Goal: Task Accomplishment & Management: Use online tool/utility

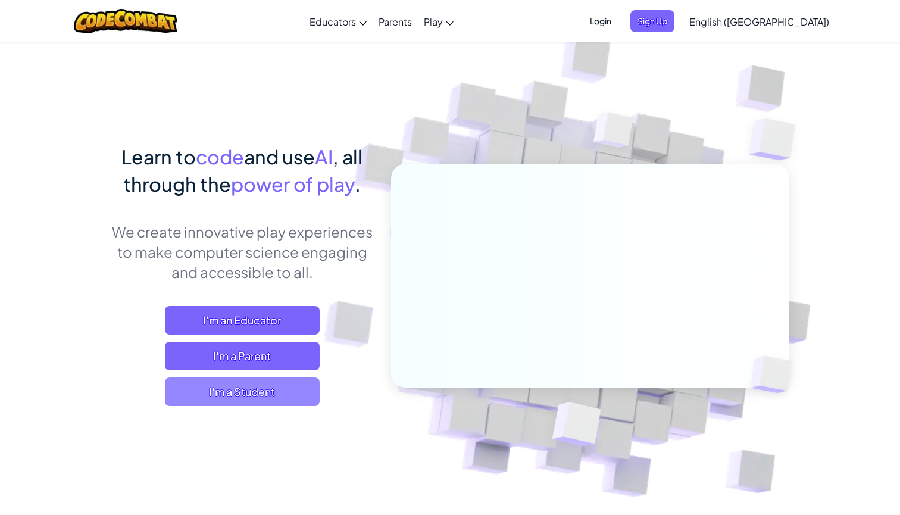
click at [280, 389] on span "I'm a Student" at bounding box center [242, 391] width 155 height 29
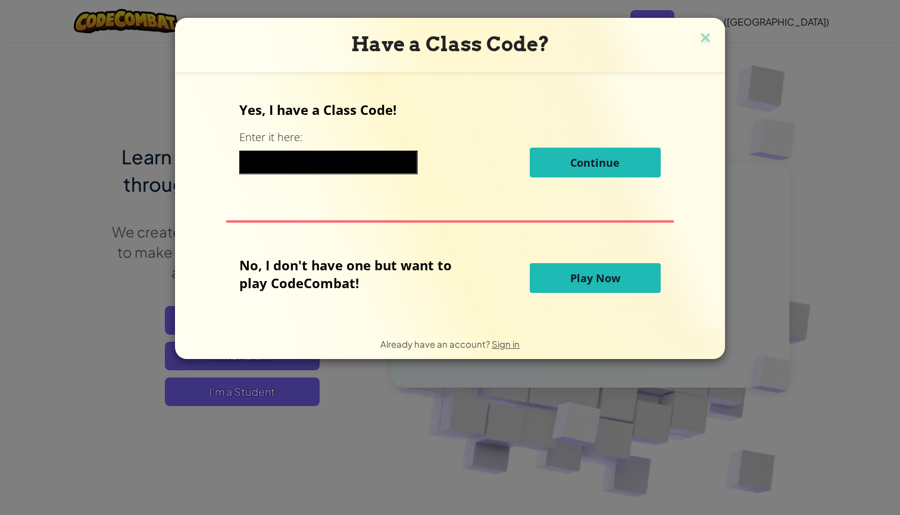
click at [283, 166] on input at bounding box center [328, 163] width 178 height 24
click at [607, 278] on span "Play Now" at bounding box center [595, 278] width 50 height 14
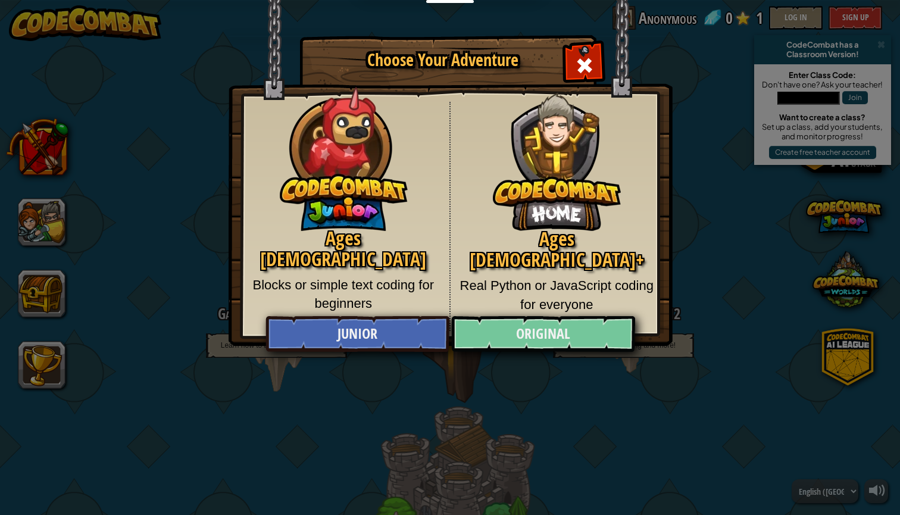
click at [533, 340] on link "Original" at bounding box center [542, 334] width 183 height 36
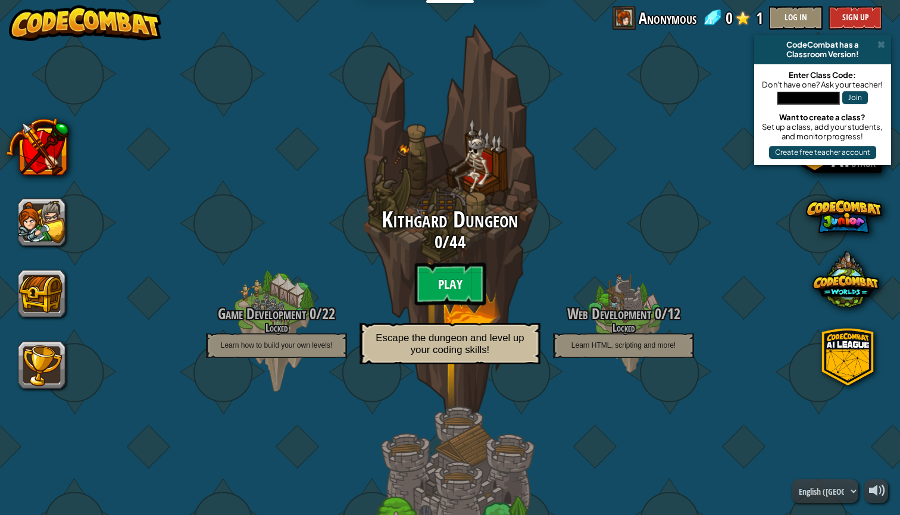
click at [449, 272] on btn "Play" at bounding box center [449, 283] width 71 height 43
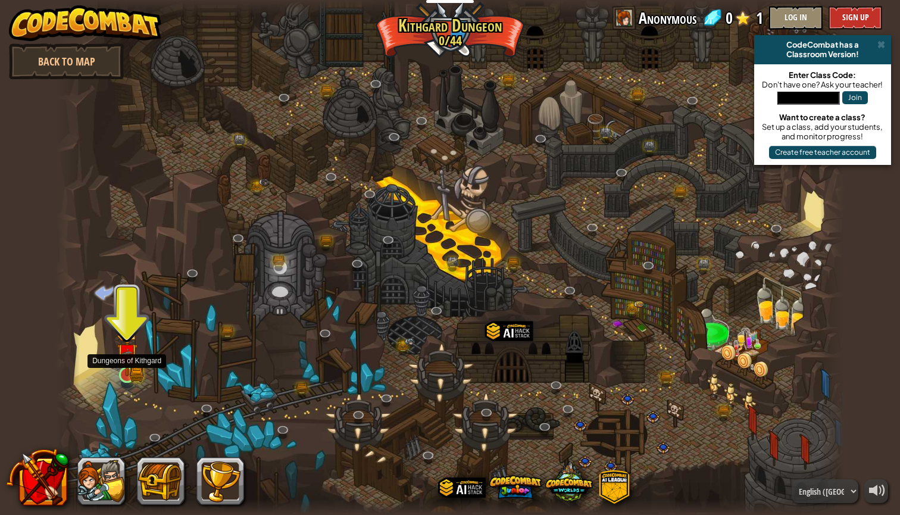
click at [128, 367] on img at bounding box center [127, 353] width 21 height 45
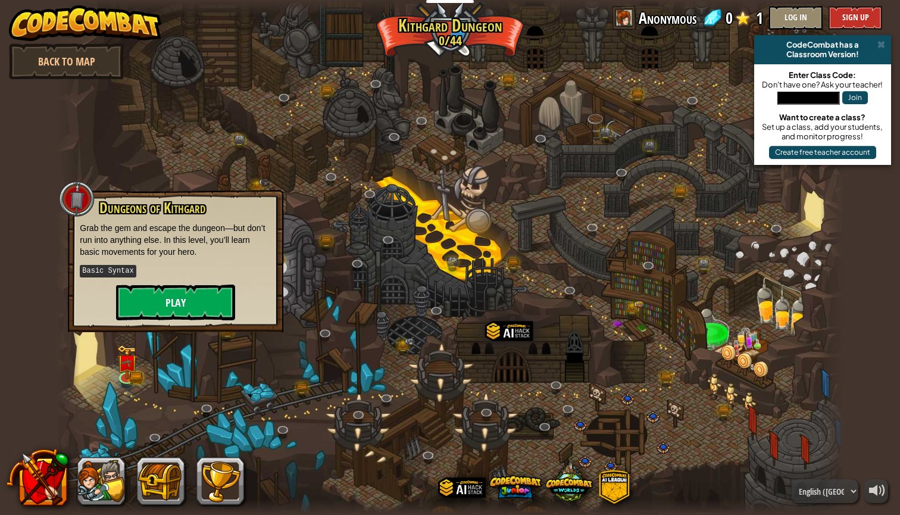
click at [172, 302] on button "Play" at bounding box center [175, 302] width 119 height 36
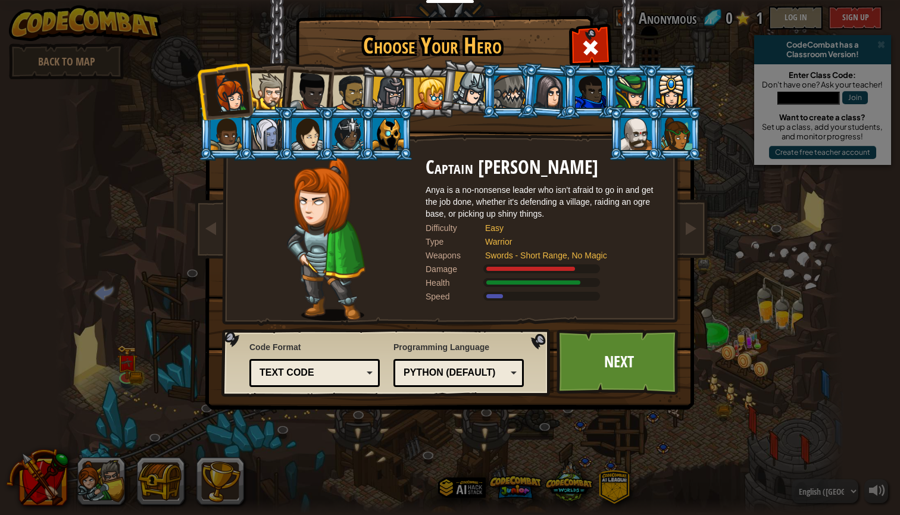
click at [280, 100] on li at bounding box center [306, 89] width 58 height 58
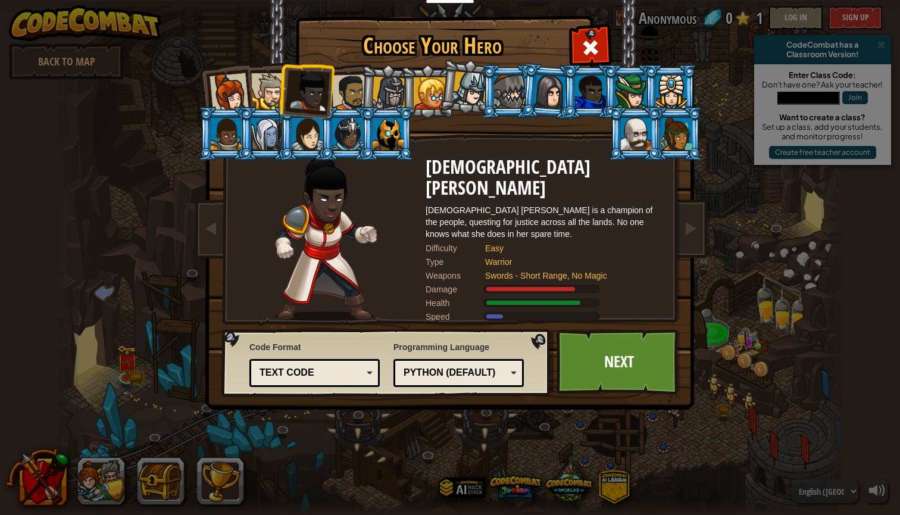
click at [261, 94] on div at bounding box center [269, 91] width 36 height 36
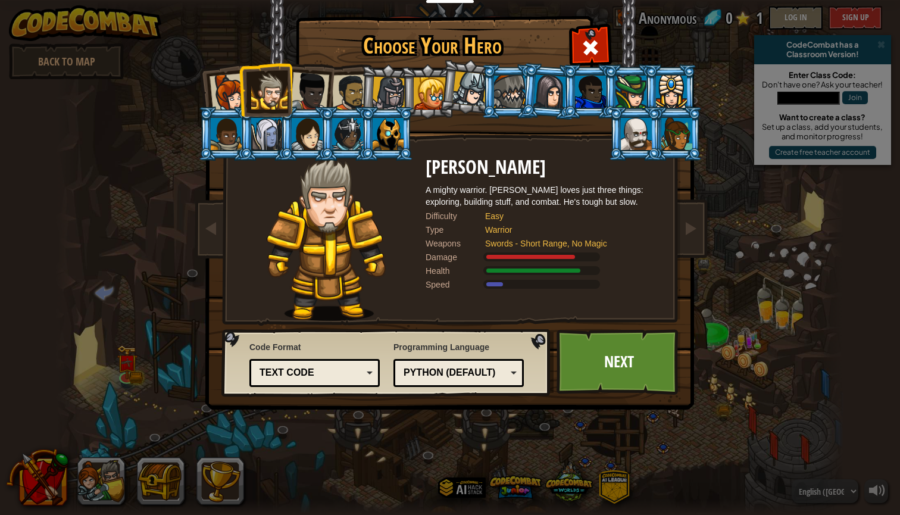
click at [264, 142] on div at bounding box center [266, 134] width 31 height 32
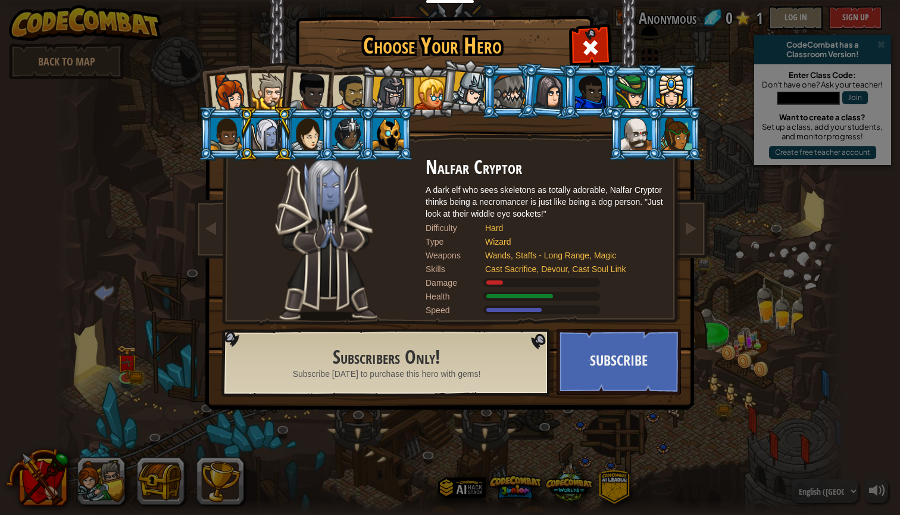
click at [311, 138] on div at bounding box center [307, 134] width 31 height 32
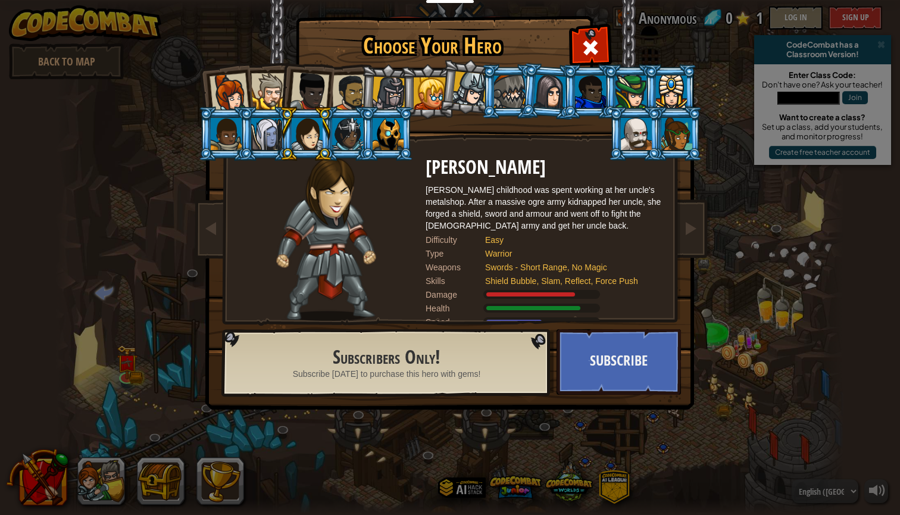
click at [235, 82] on div at bounding box center [228, 92] width 39 height 39
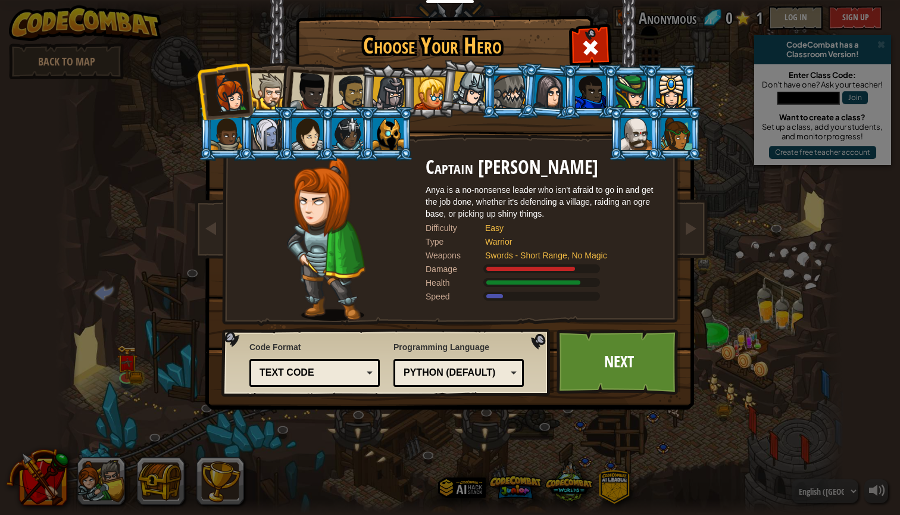
click at [350, 134] on div at bounding box center [347, 134] width 31 height 32
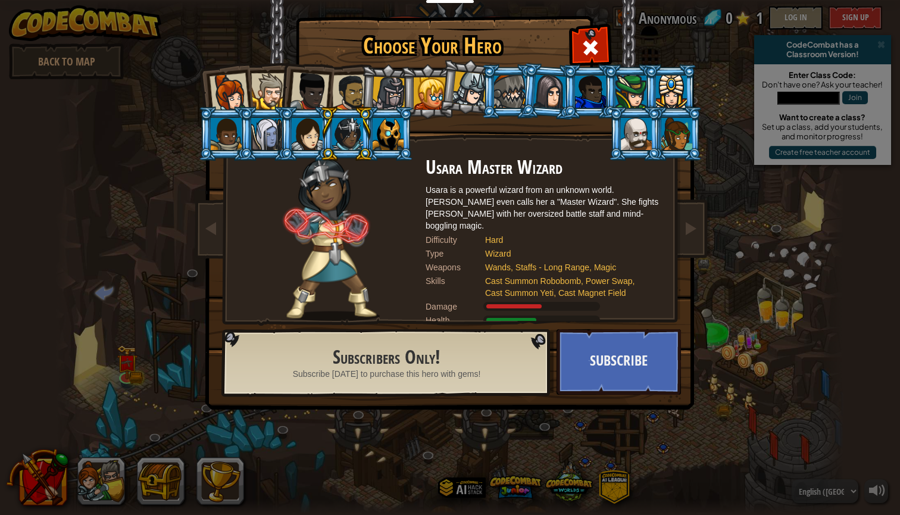
click at [322, 140] on li at bounding box center [347, 134] width 54 height 54
click at [317, 140] on div at bounding box center [307, 134] width 31 height 32
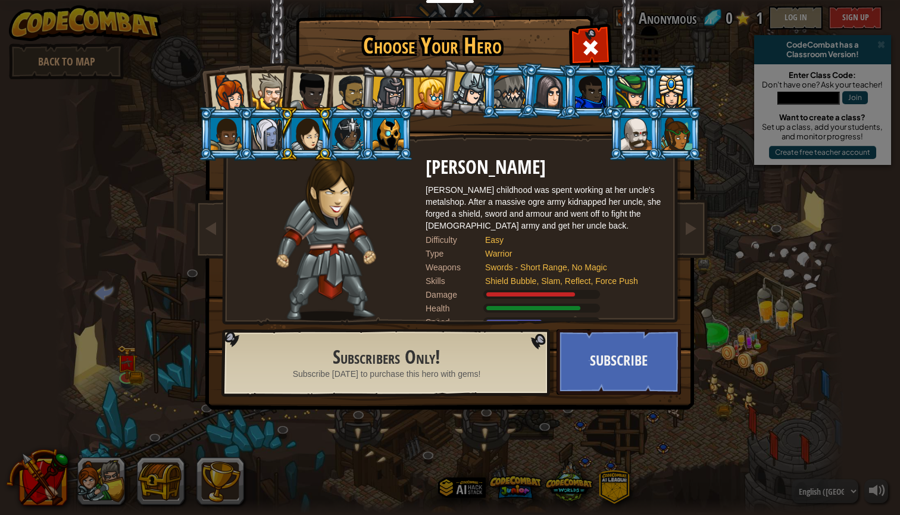
click at [266, 143] on div at bounding box center [266, 134] width 31 height 32
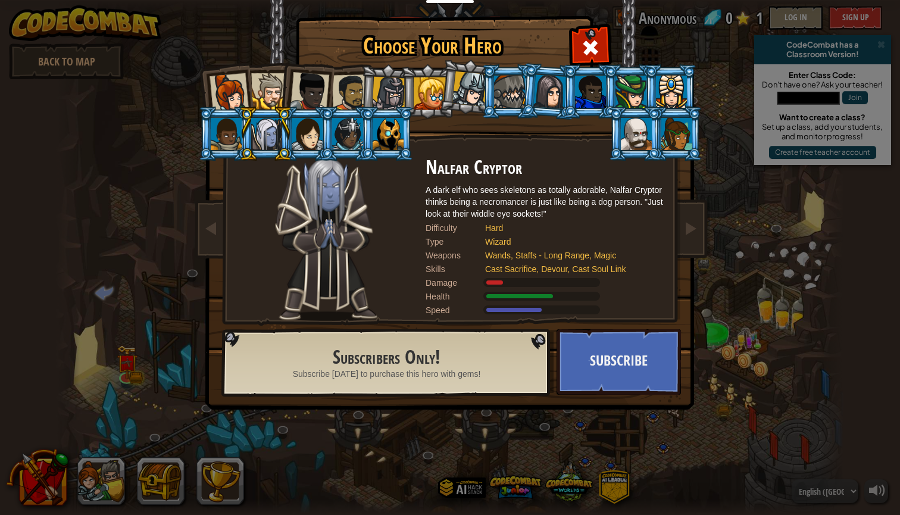
click at [225, 145] on div at bounding box center [226, 134] width 31 height 32
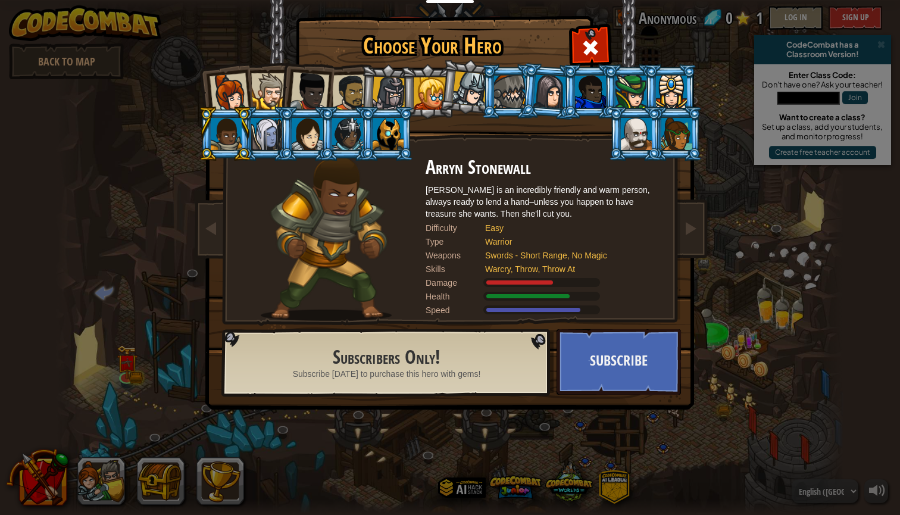
click at [651, 150] on div at bounding box center [636, 134] width 31 height 32
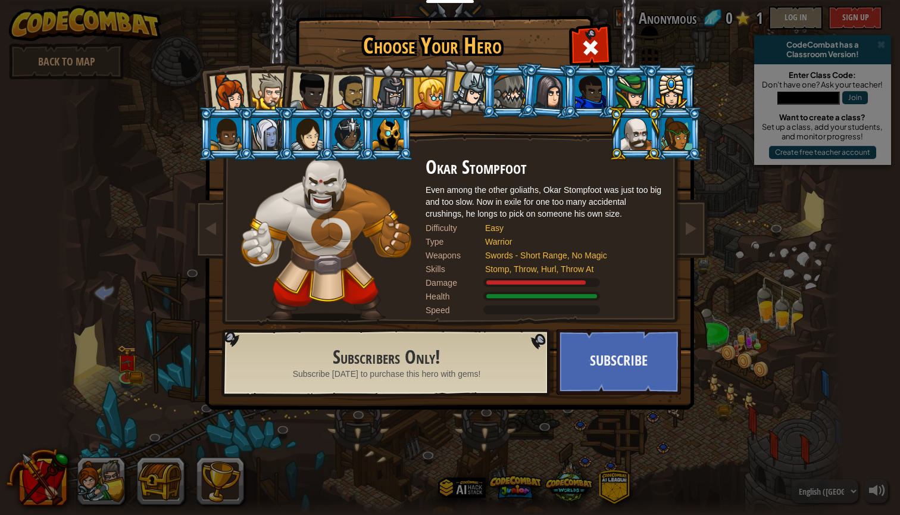
click at [681, 134] on div at bounding box center [676, 134] width 31 height 32
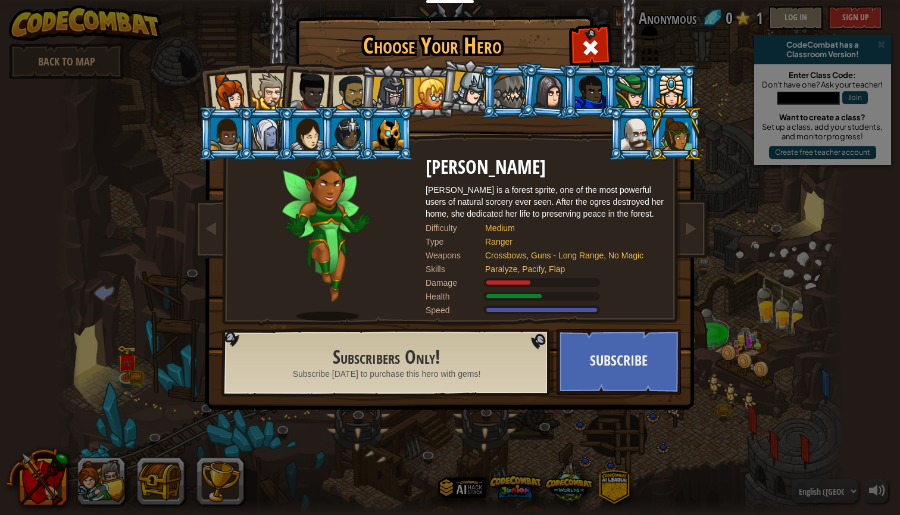
click at [666, 88] on div at bounding box center [671, 92] width 31 height 32
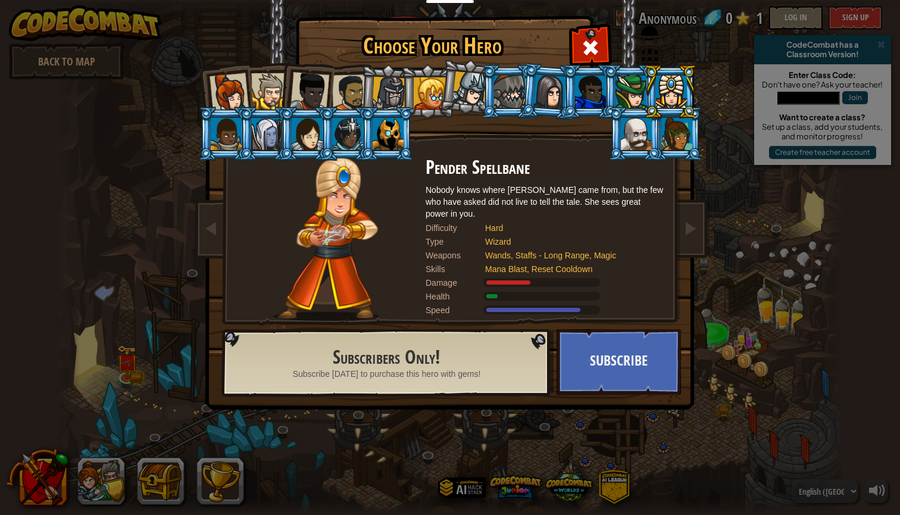
click at [622, 84] on div at bounding box center [630, 92] width 31 height 32
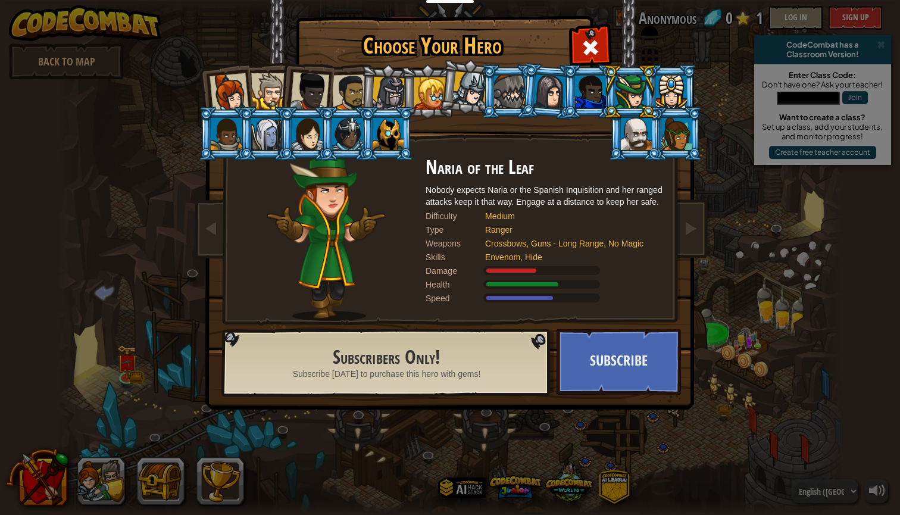
click at [580, 87] on div at bounding box center [590, 92] width 31 height 32
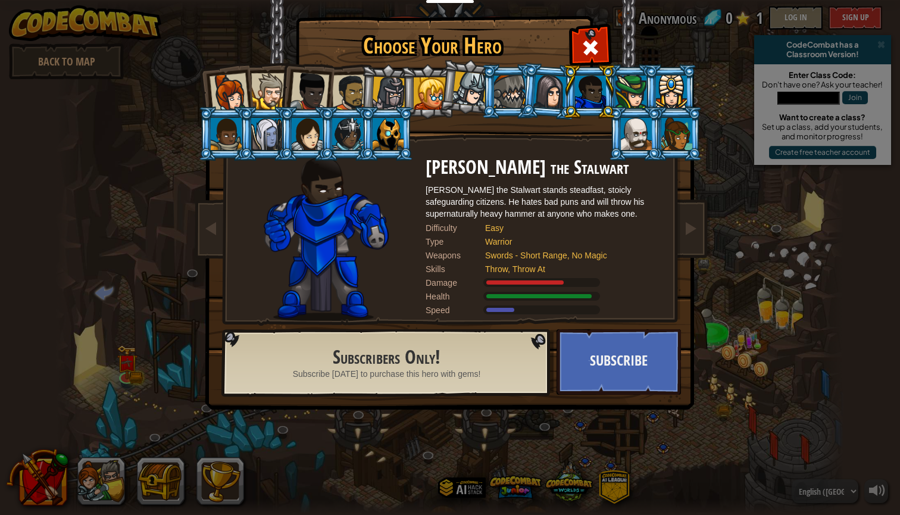
click at [546, 91] on div at bounding box center [549, 91] width 33 height 34
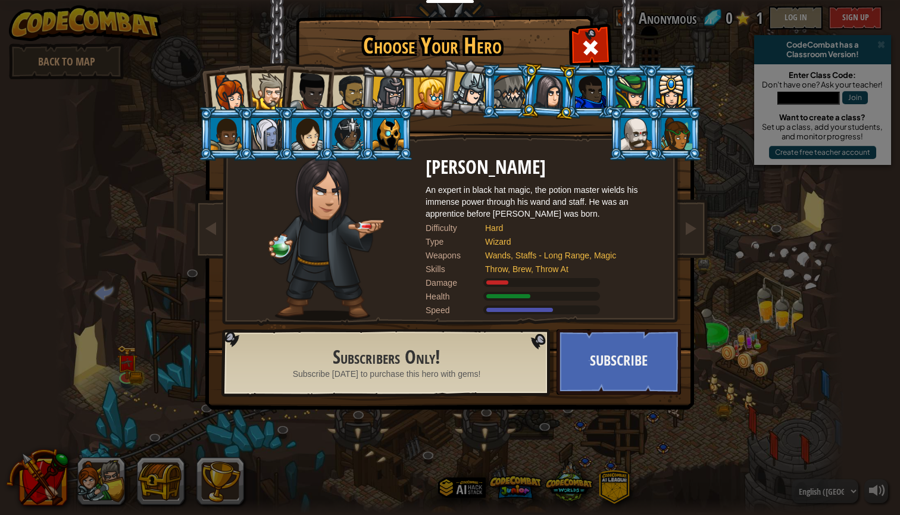
click at [515, 92] on div at bounding box center [509, 92] width 31 height 32
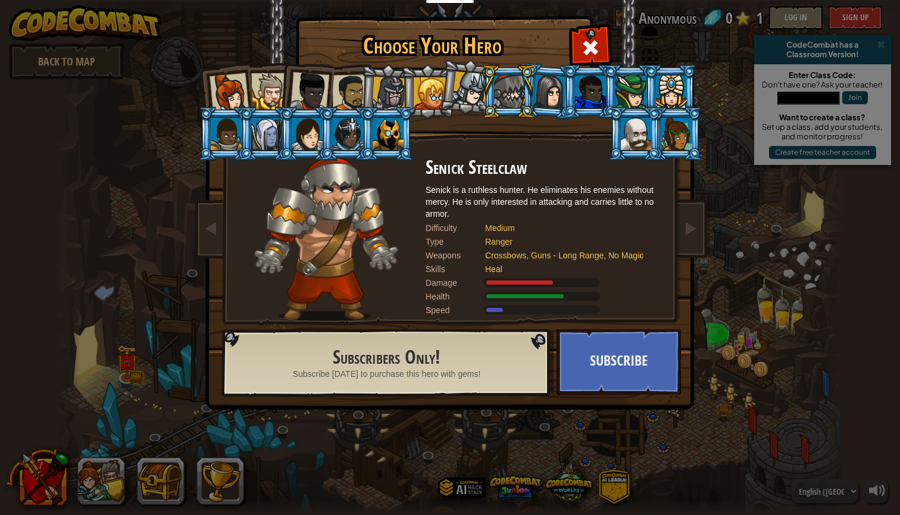
click at [467, 97] on div at bounding box center [469, 88] width 35 height 35
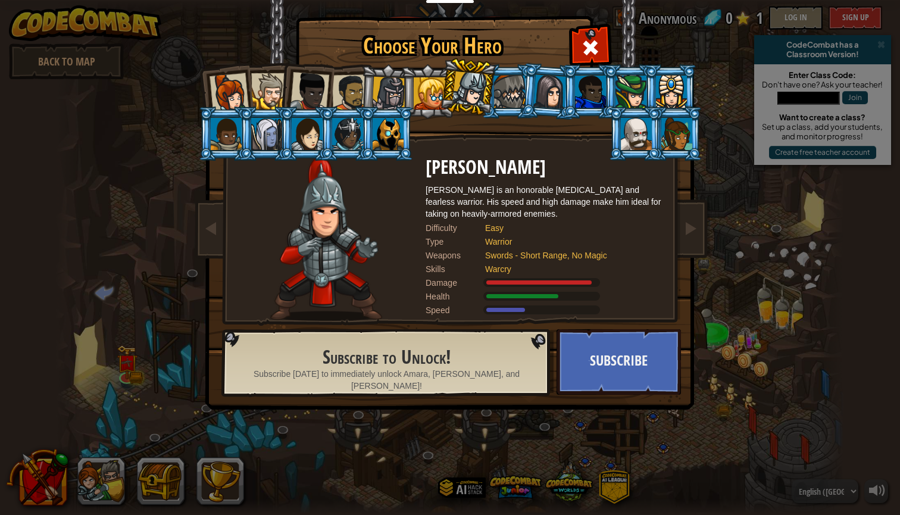
click at [437, 98] on div at bounding box center [430, 93] width 32 height 32
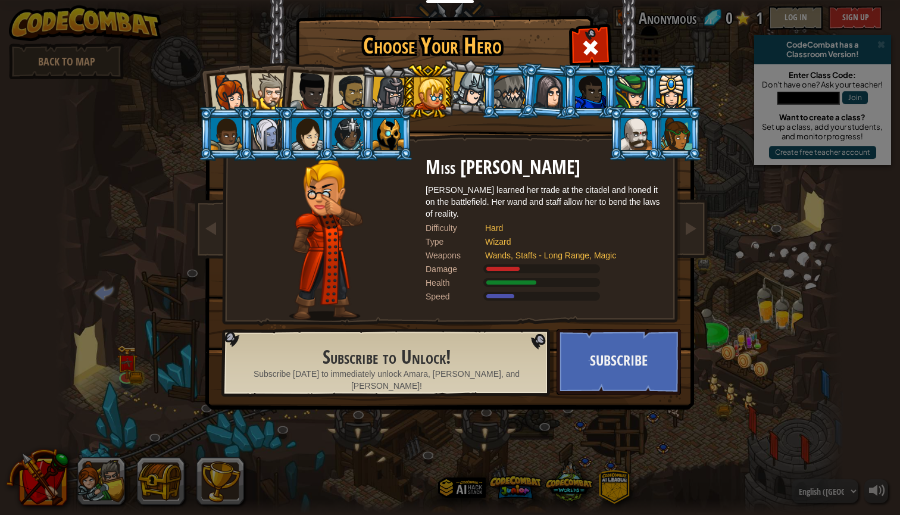
click at [399, 84] on div at bounding box center [389, 94] width 34 height 34
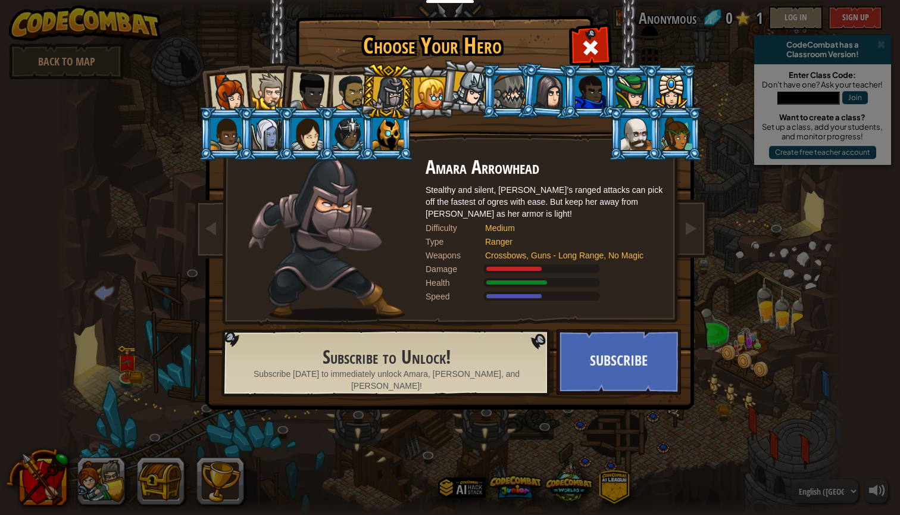
click at [281, 87] on li at bounding box center [306, 89] width 58 height 58
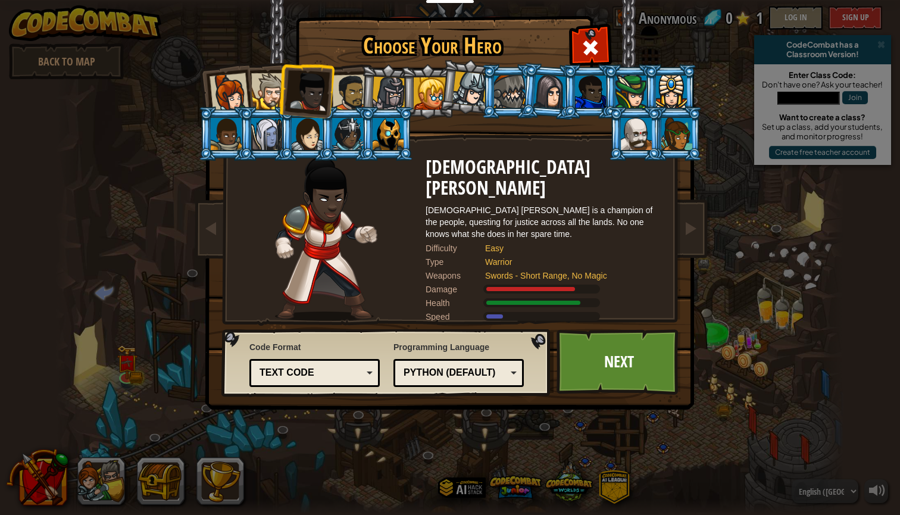
click at [216, 99] on div at bounding box center [228, 92] width 39 height 39
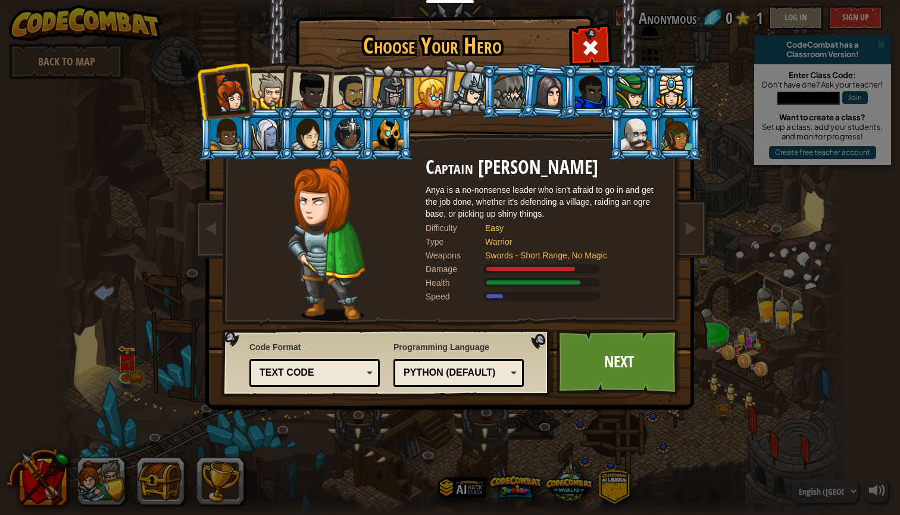
click at [251, 100] on li at bounding box center [225, 91] width 58 height 58
click at [283, 84] on li at bounding box center [306, 89] width 58 height 58
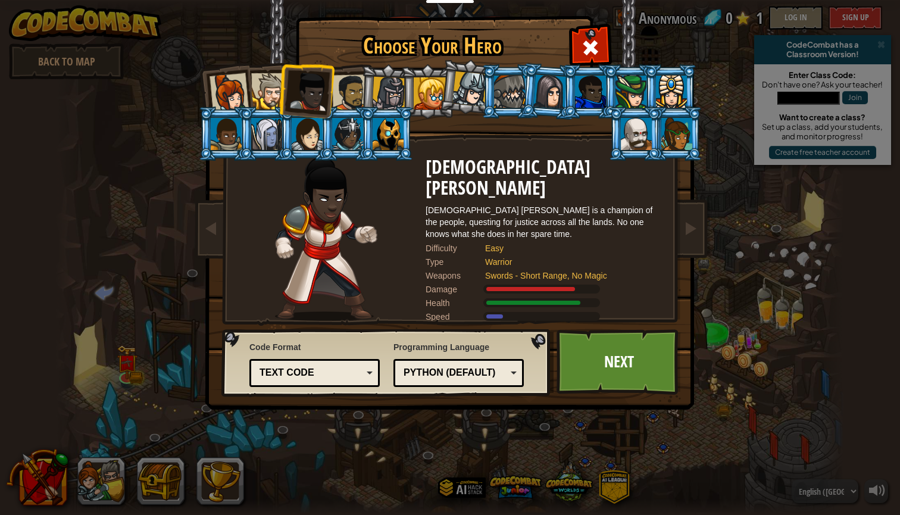
click at [283, 137] on li at bounding box center [306, 134] width 54 height 54
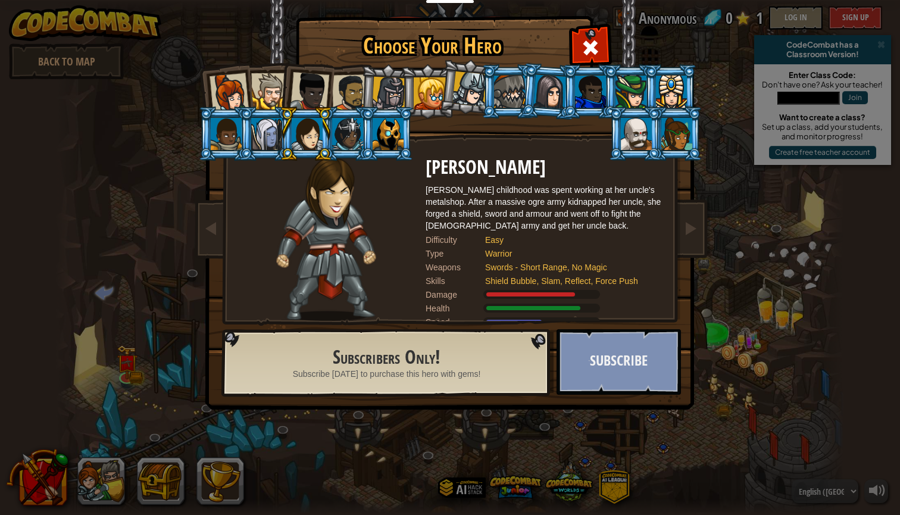
click at [608, 374] on button "Subscribe" at bounding box center [618, 361] width 124 height 65
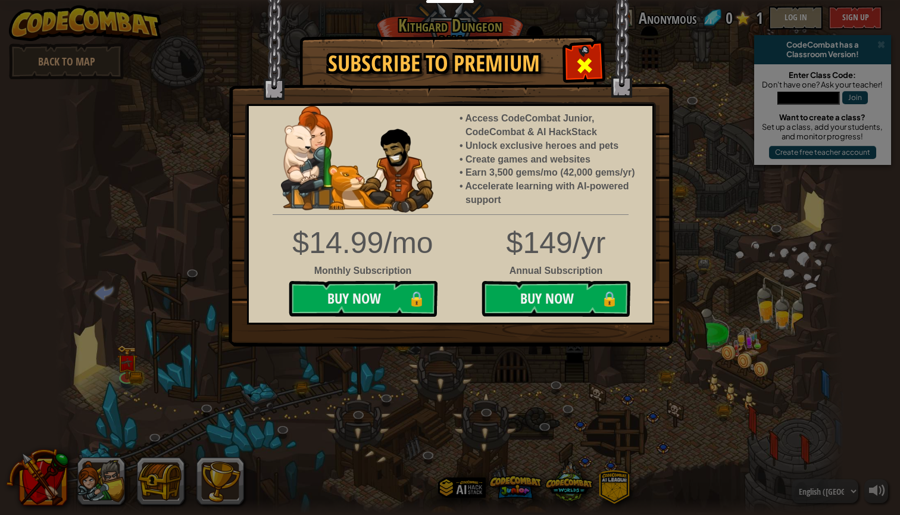
click at [589, 60] on span at bounding box center [584, 65] width 19 height 19
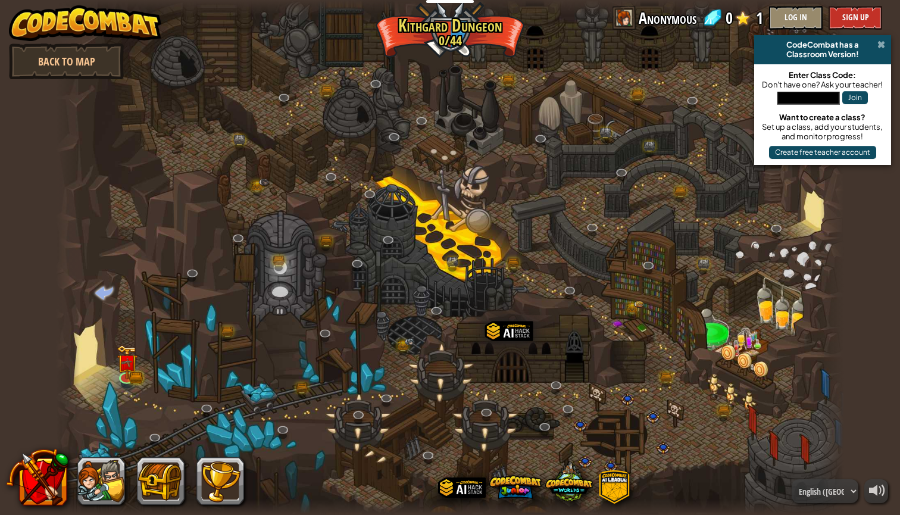
click at [884, 43] on span at bounding box center [881, 45] width 8 height 10
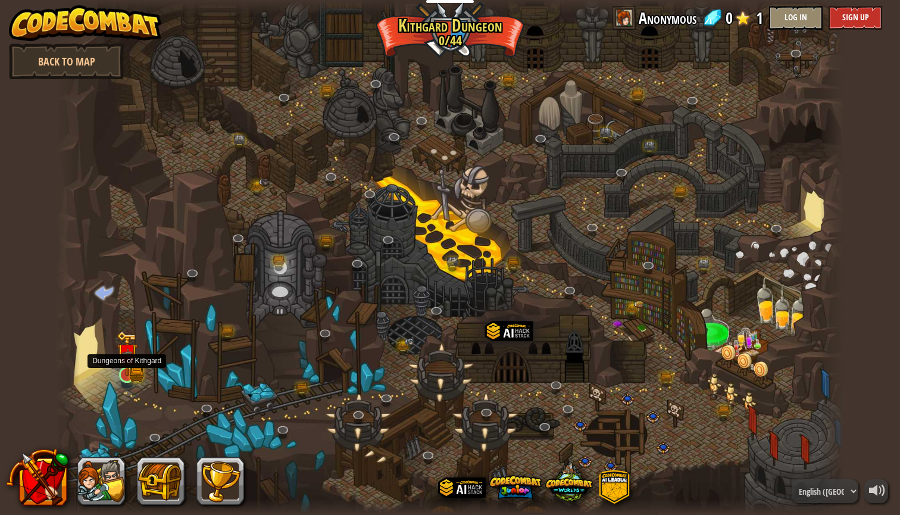
click at [126, 366] on img at bounding box center [127, 353] width 21 height 45
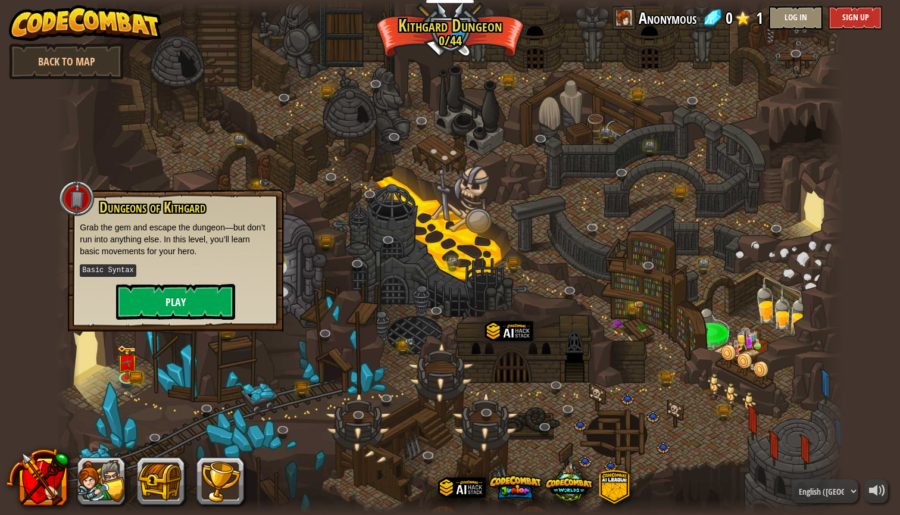
click at [169, 296] on button "Play" at bounding box center [175, 302] width 119 height 36
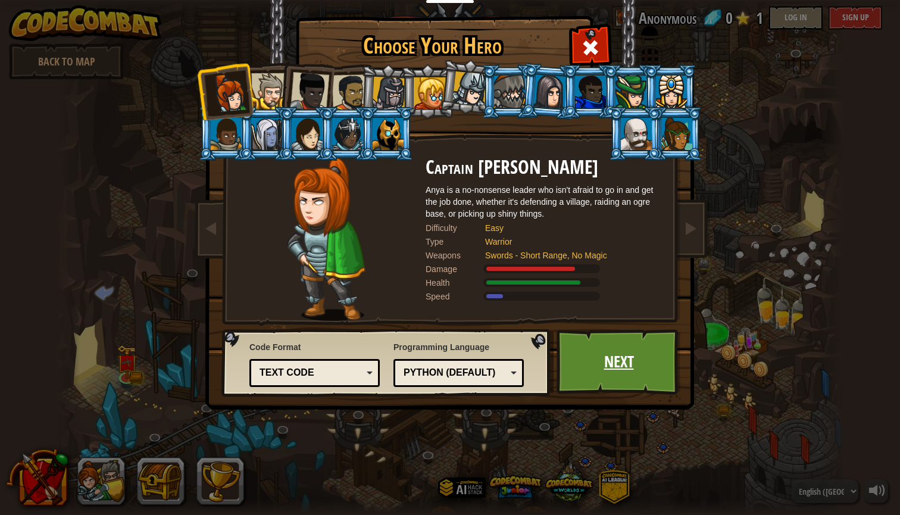
click at [581, 347] on link "Next" at bounding box center [618, 361] width 124 height 65
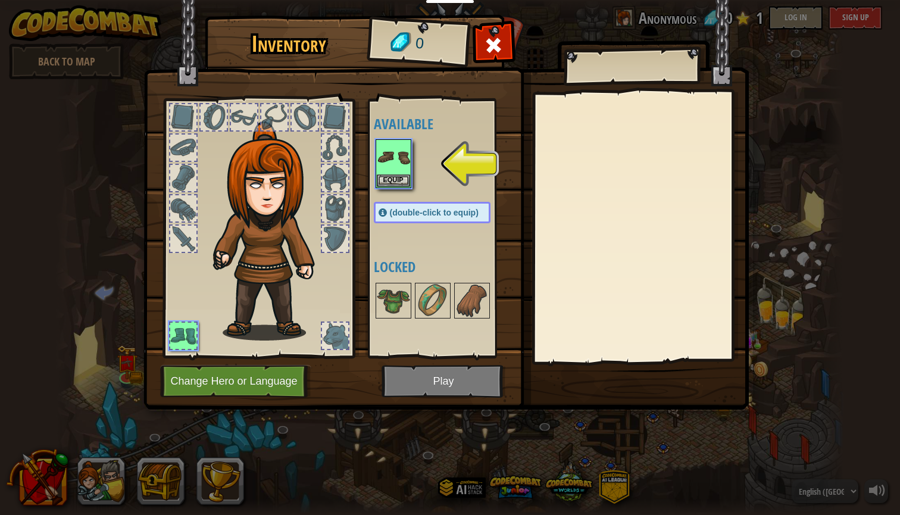
click at [98, 285] on div "Inventory 0 Available Equip (double-click to equip) Locked Equip Unequip Subscr…" at bounding box center [450, 257] width 900 height 515
click at [102, 292] on div "Inventory 0 Available Equip (double-click to equip) Locked Equip Unequip Subscr…" at bounding box center [450, 257] width 900 height 515
click at [509, 36] on div at bounding box center [493, 48] width 37 height 37
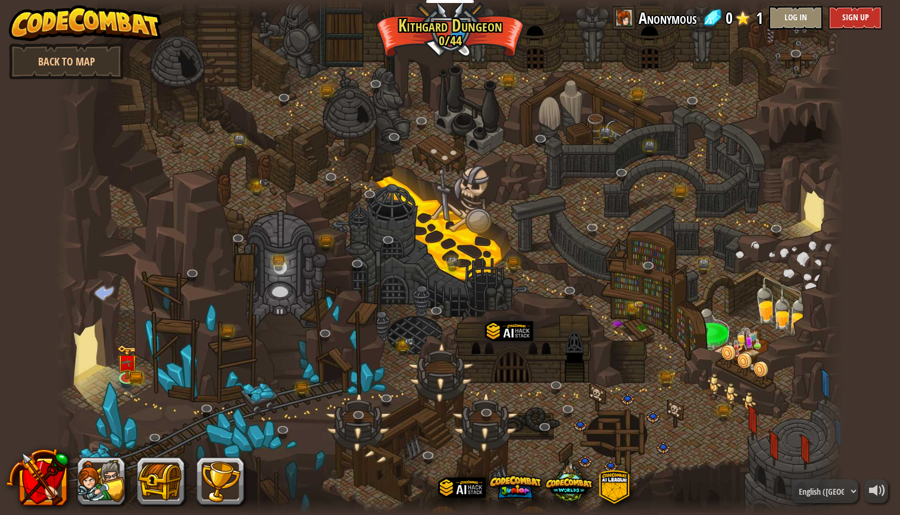
click at [111, 353] on div at bounding box center [449, 257] width 787 height 515
click at [122, 358] on img at bounding box center [127, 354] width 12 height 12
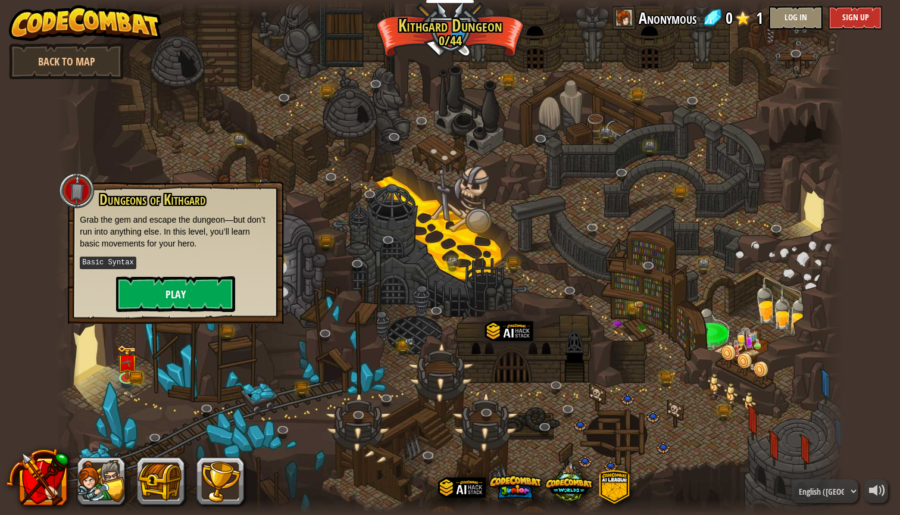
click at [151, 295] on button "Play" at bounding box center [175, 294] width 119 height 36
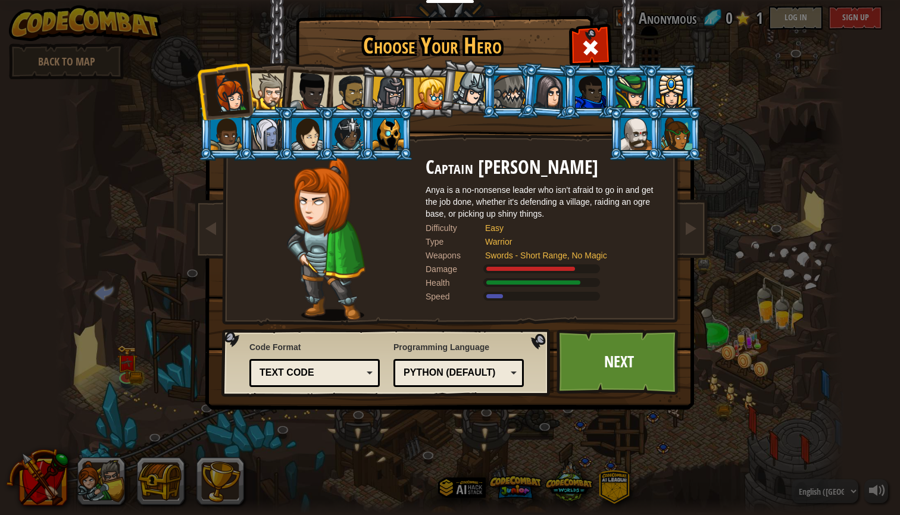
click at [283, 152] on li at bounding box center [306, 134] width 54 height 54
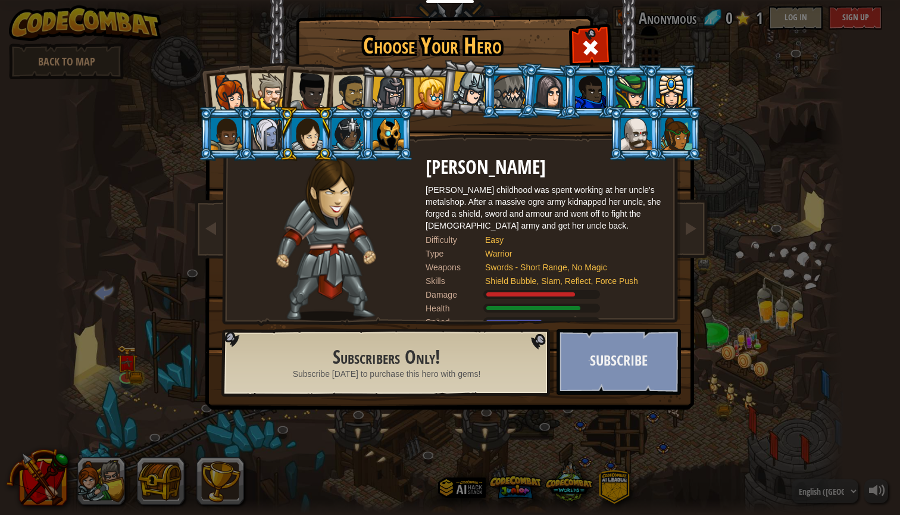
click at [612, 352] on button "Subscribe" at bounding box center [618, 361] width 124 height 65
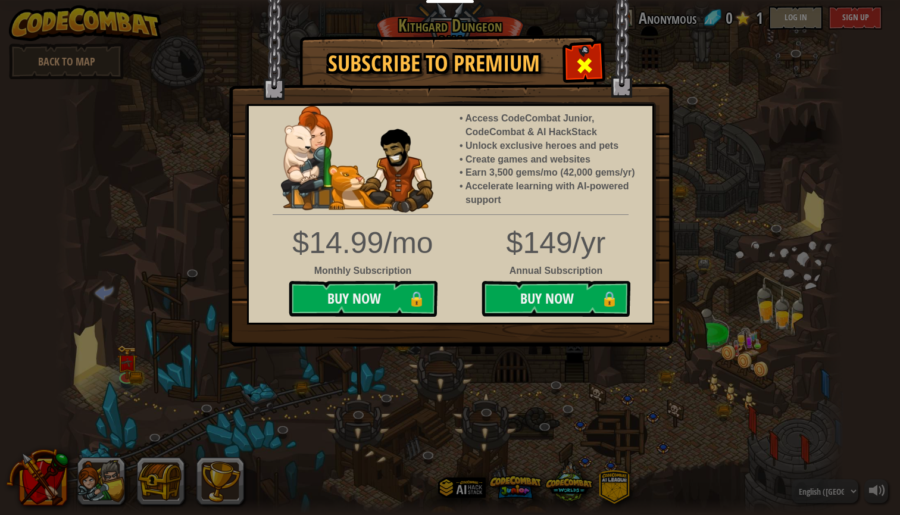
click at [585, 72] on span at bounding box center [584, 65] width 19 height 19
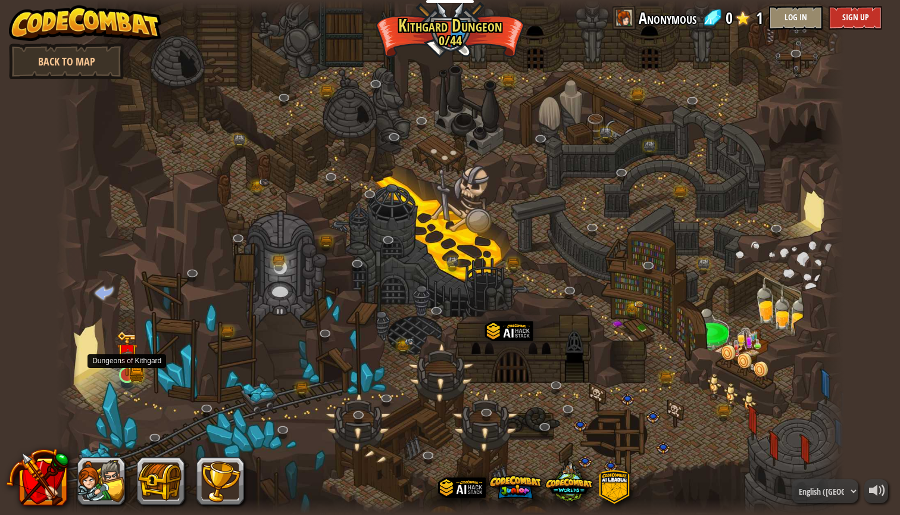
click at [124, 367] on img at bounding box center [127, 353] width 21 height 45
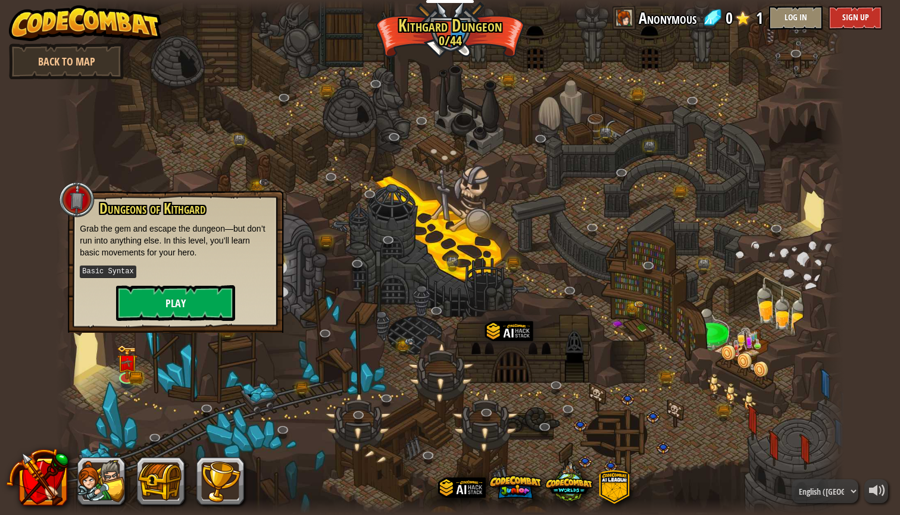
click at [180, 293] on button "Play" at bounding box center [175, 303] width 119 height 36
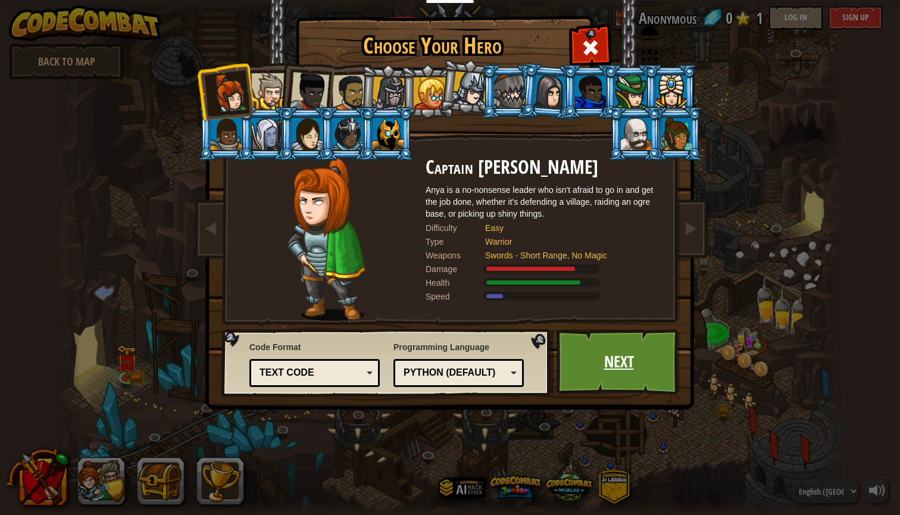
click at [625, 345] on link "Next" at bounding box center [618, 361] width 124 height 65
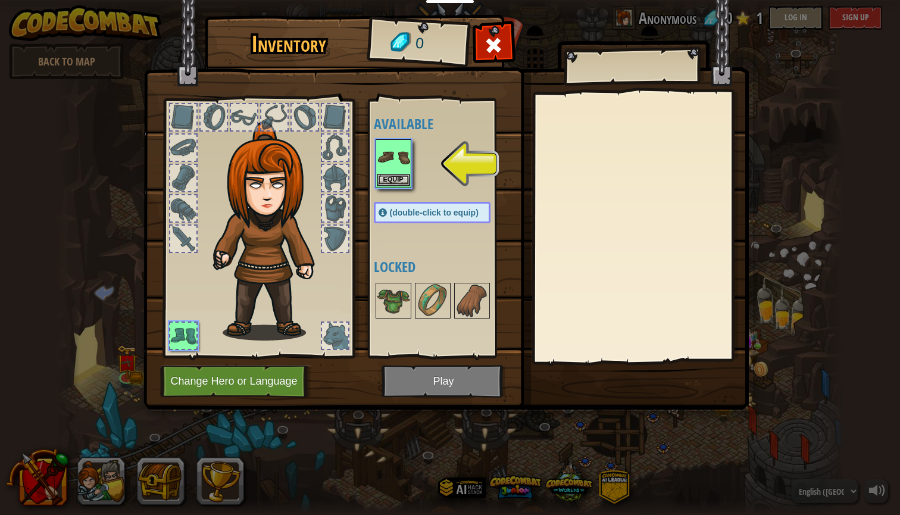
click at [396, 145] on img at bounding box center [393, 156] width 33 height 33
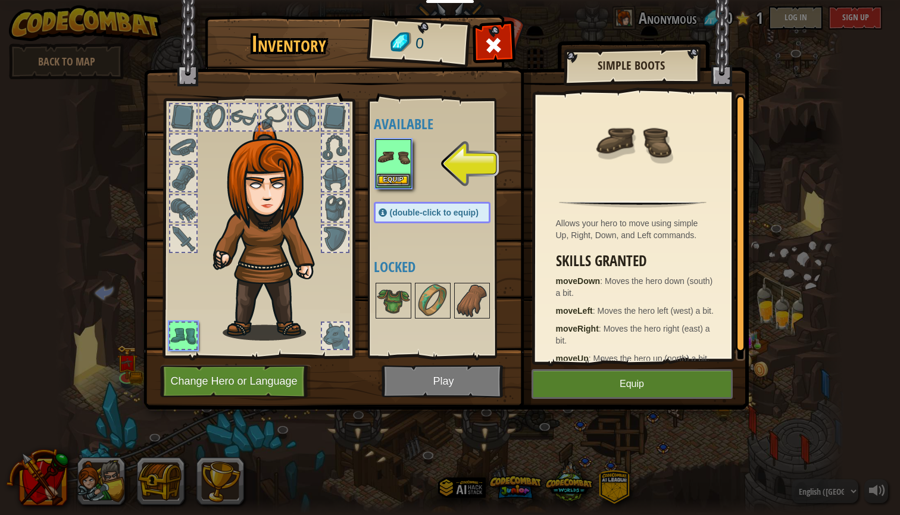
click at [395, 181] on button "Equip" at bounding box center [393, 180] width 33 height 12
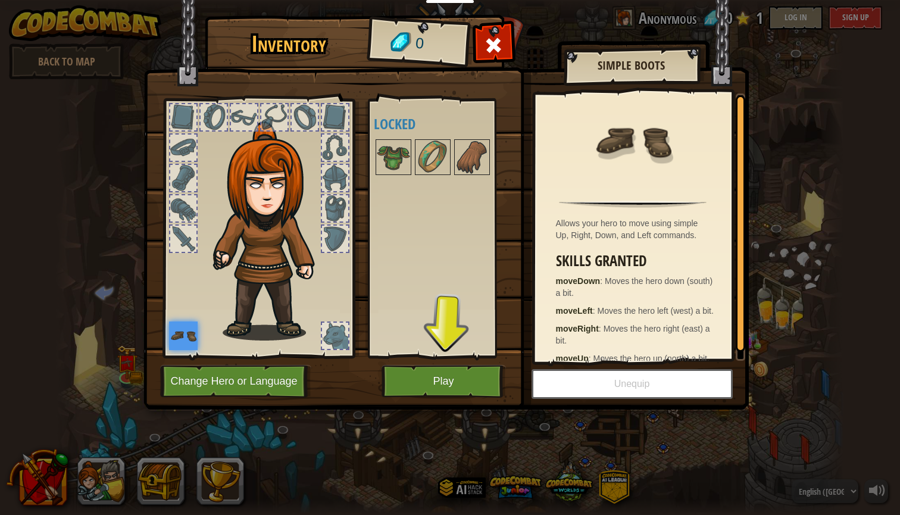
click at [455, 376] on button "Play" at bounding box center [443, 381] width 124 height 33
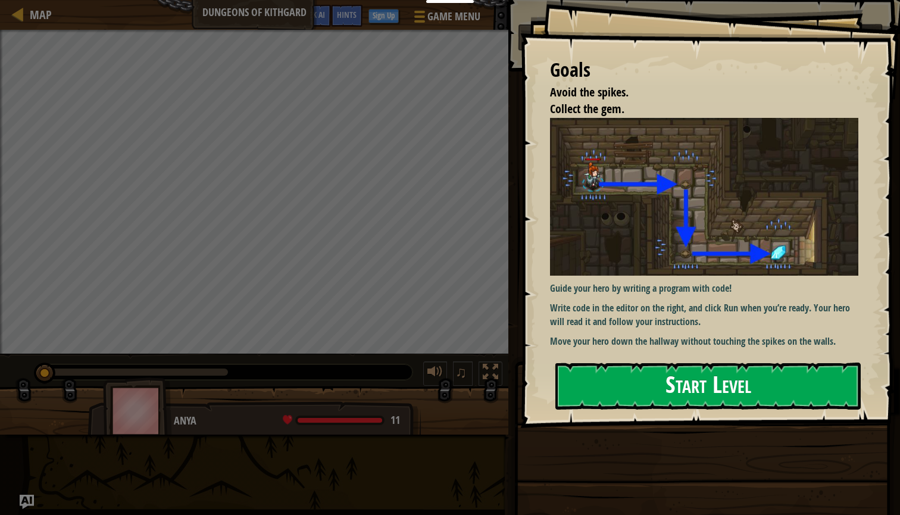
click at [690, 387] on button "Start Level" at bounding box center [707, 385] width 305 height 47
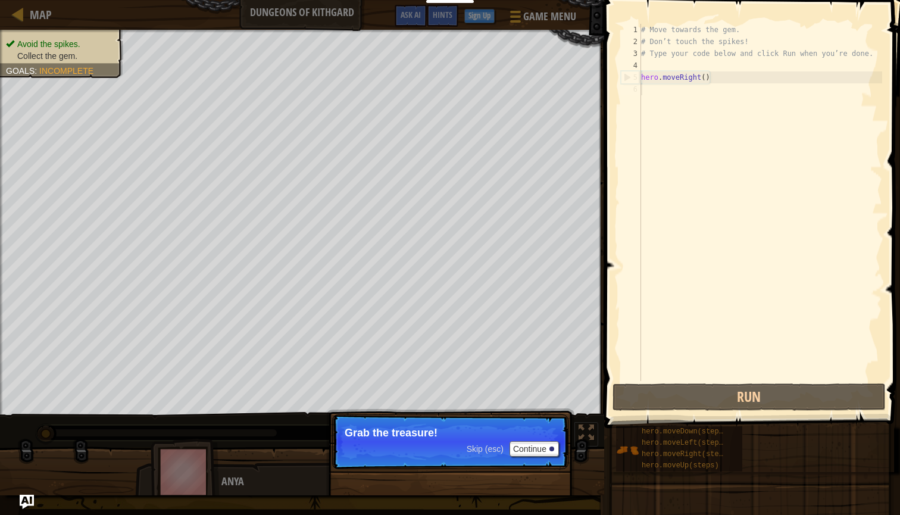
click at [481, 450] on span "Skip (esc)" at bounding box center [484, 449] width 37 height 10
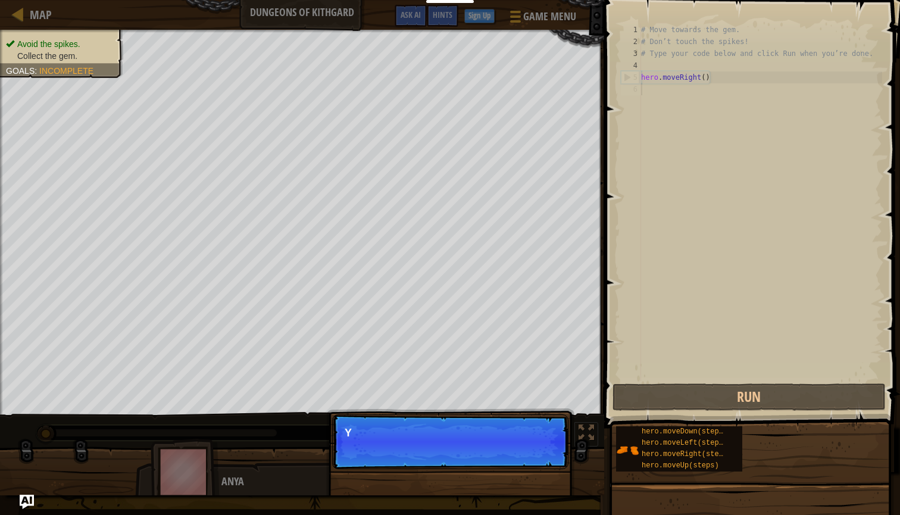
scroll to position [5, 0]
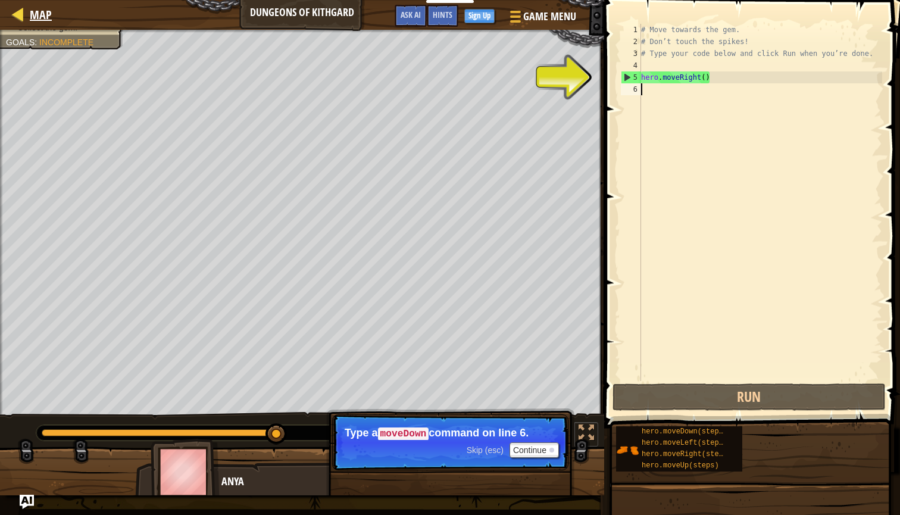
click at [30, 15] on span "Map" at bounding box center [41, 15] width 22 height 16
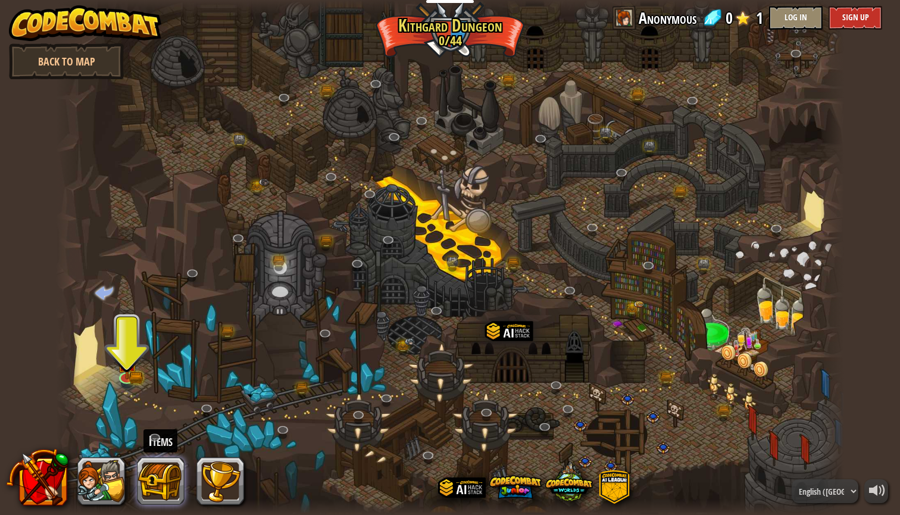
click at [177, 477] on button at bounding box center [161, 481] width 48 height 48
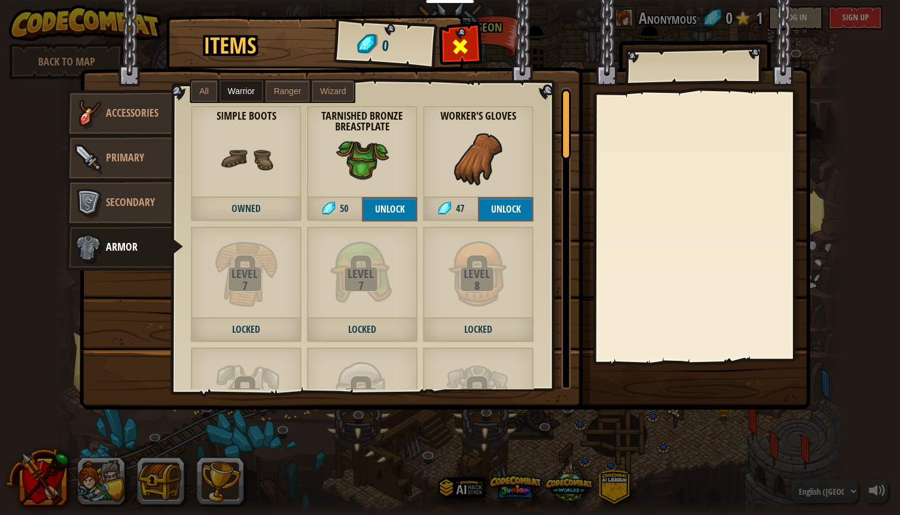
click at [461, 42] on span at bounding box center [460, 46] width 19 height 19
